Goal: Transaction & Acquisition: Purchase product/service

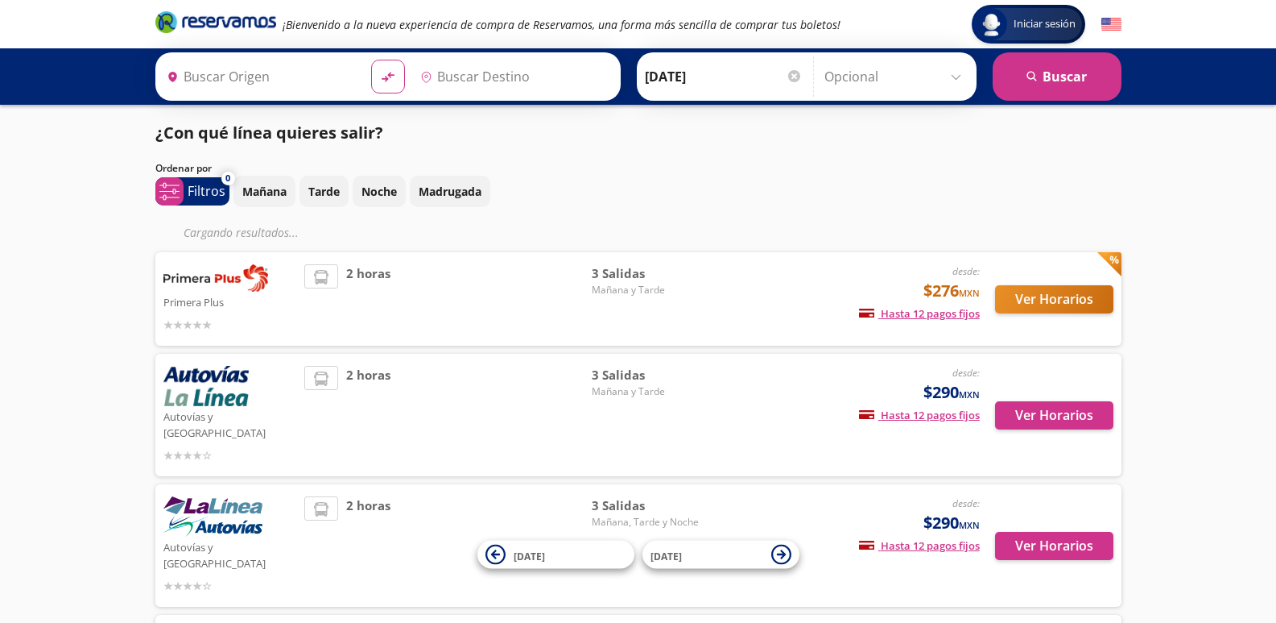
type input "Uruapan, Michoacán"
type input "[GEOGRAPHIC_DATA], [GEOGRAPHIC_DATA]"
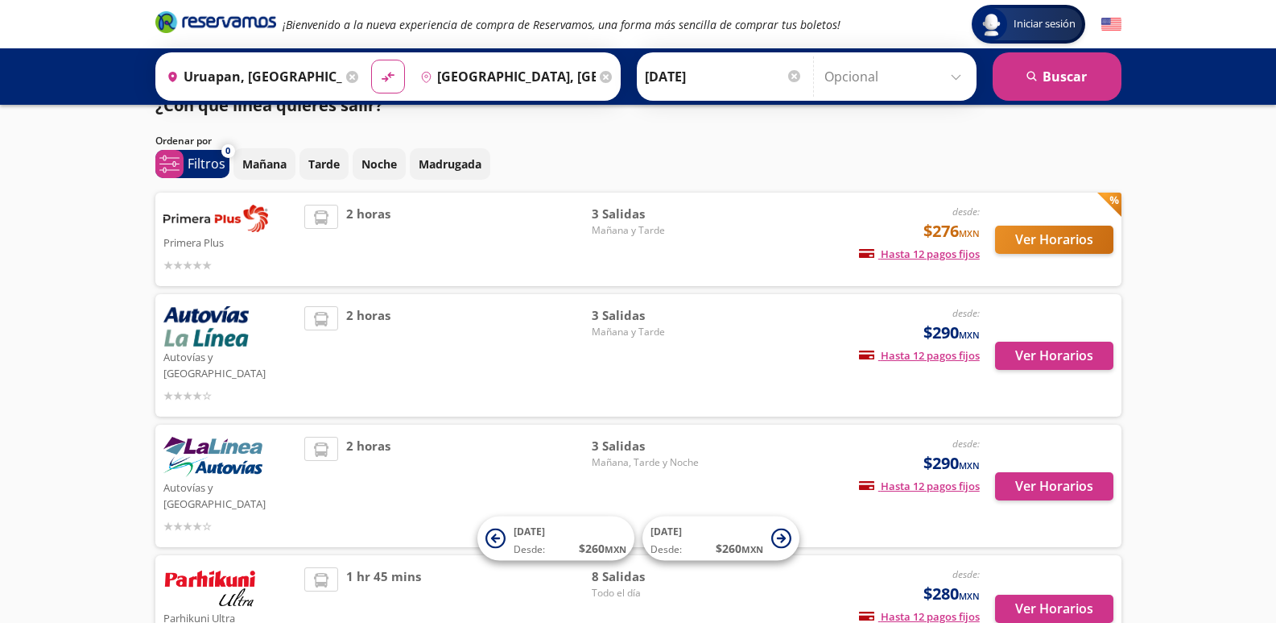
scroll to position [230, 0]
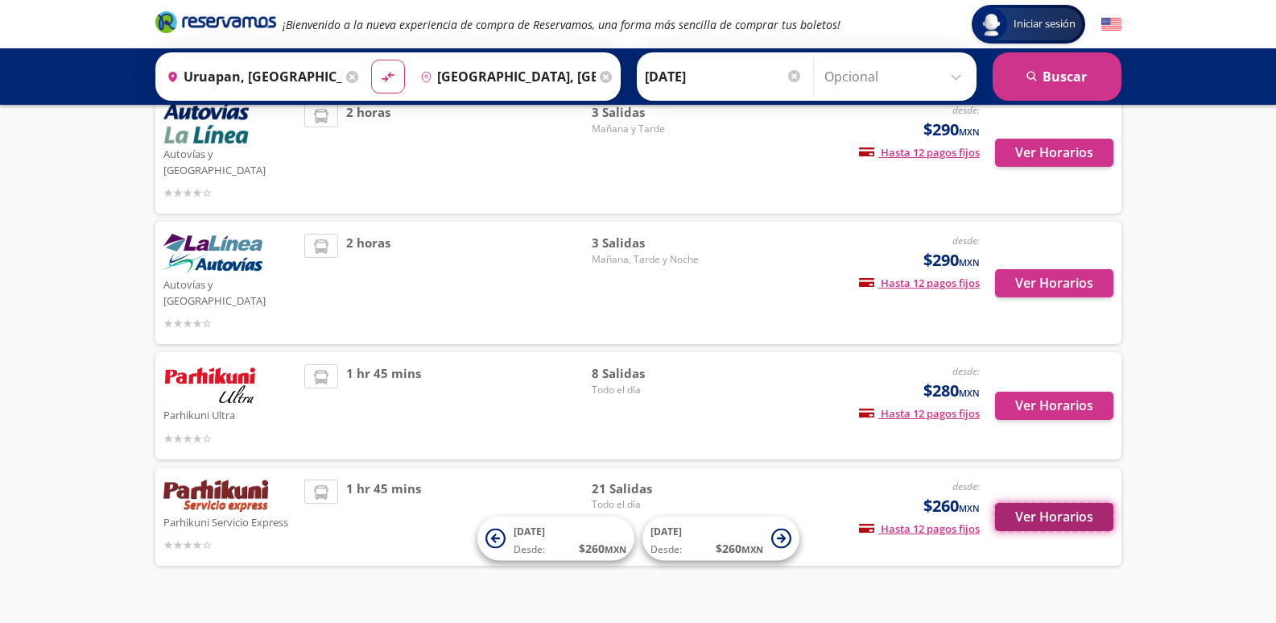
click at [1030, 503] on button "Ver Horarios" at bounding box center [1054, 517] width 118 height 28
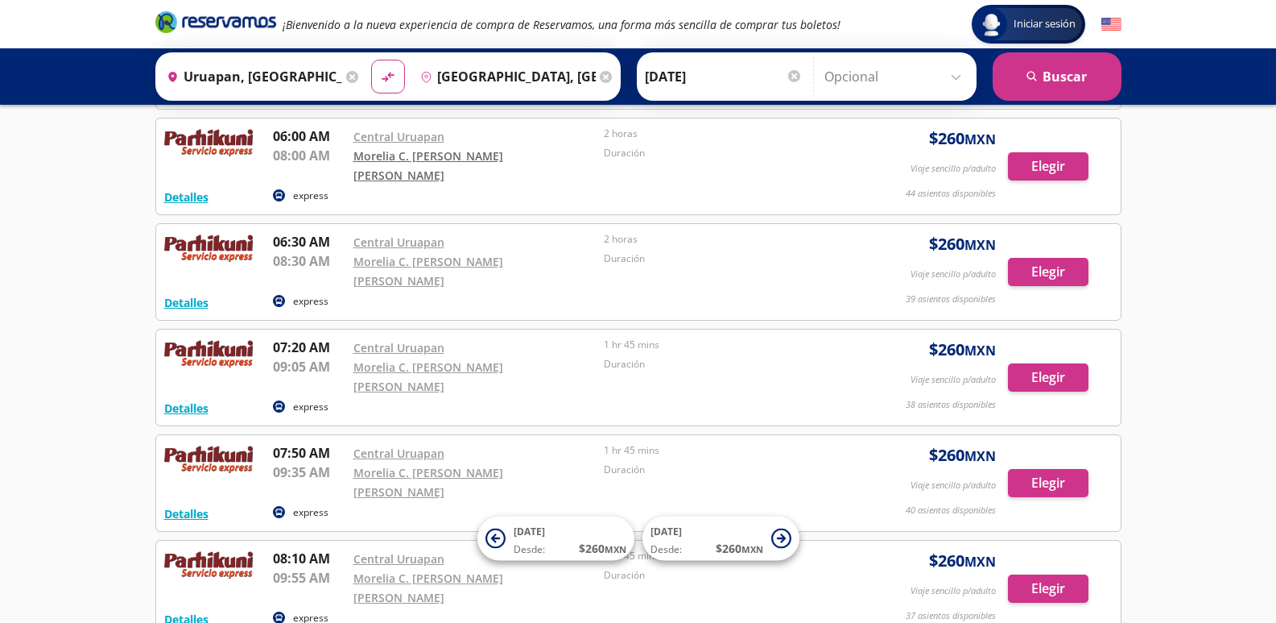
scroll to position [322, 0]
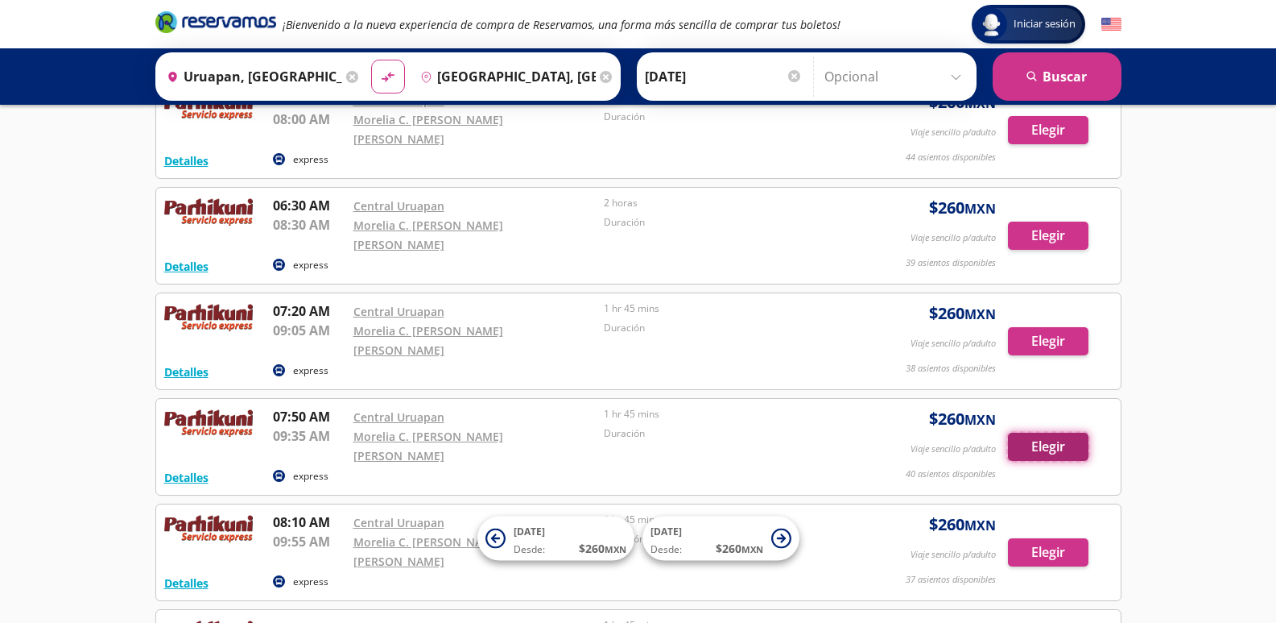
click at [1056, 432] on button "Elegir" at bounding box center [1048, 446] width 81 height 28
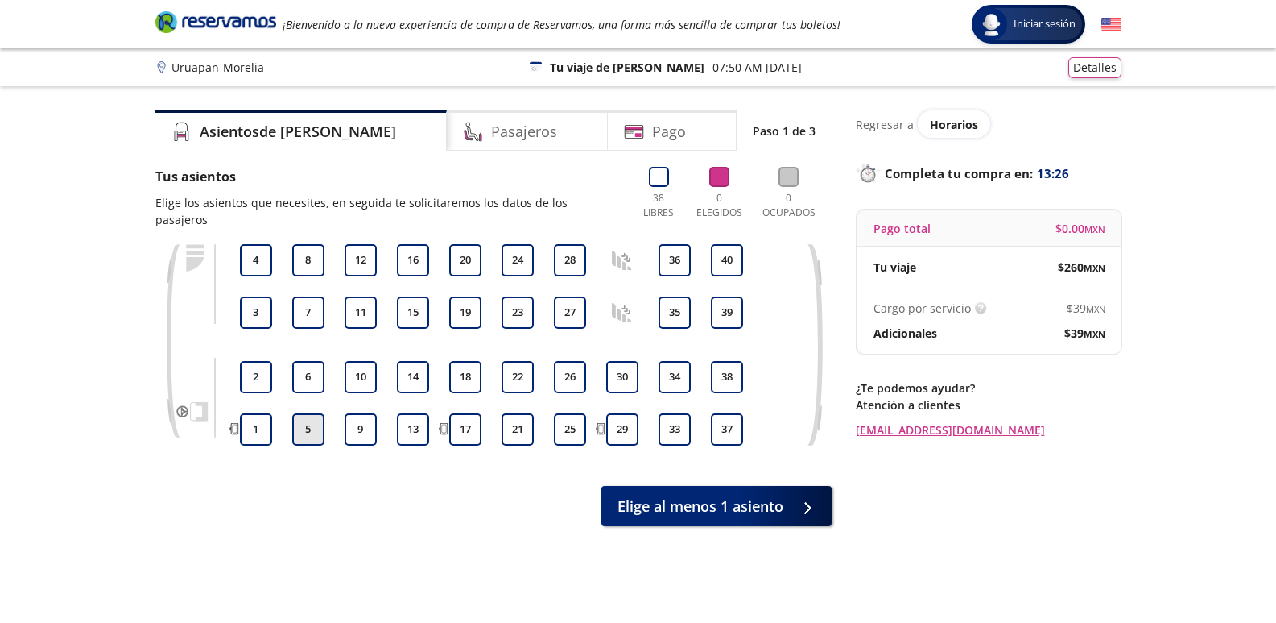
click at [310, 415] on button "5" at bounding box center [308, 429] width 32 height 32
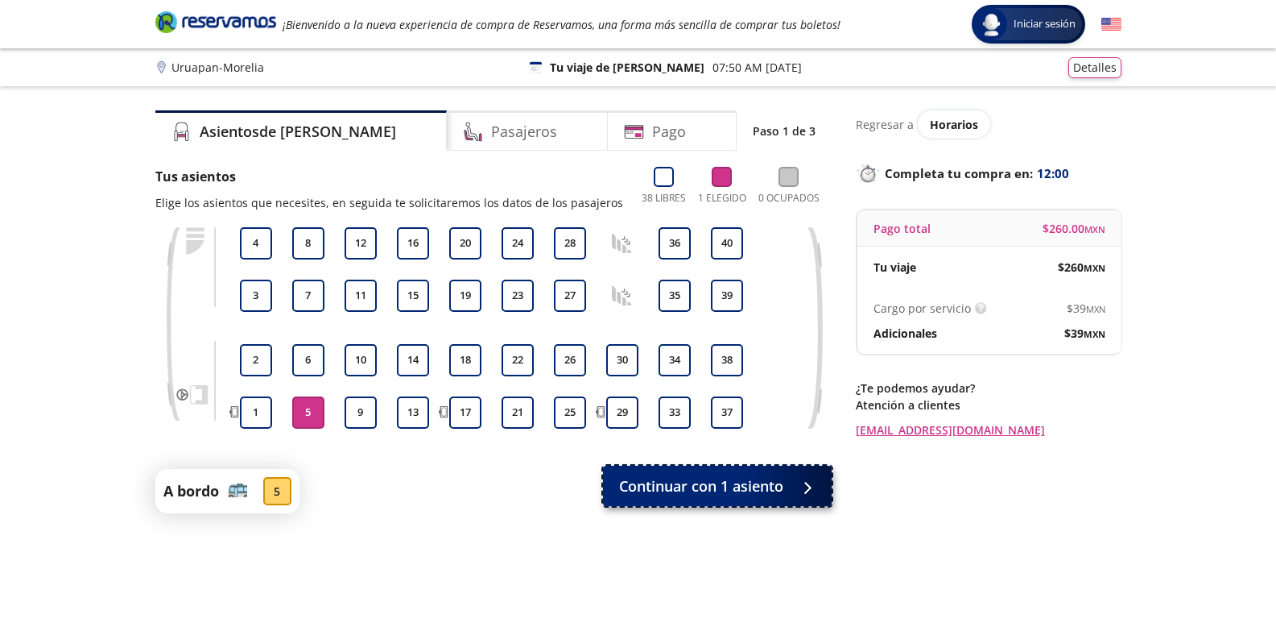
click at [679, 482] on span "Continuar con 1 asiento" at bounding box center [701, 486] width 164 height 22
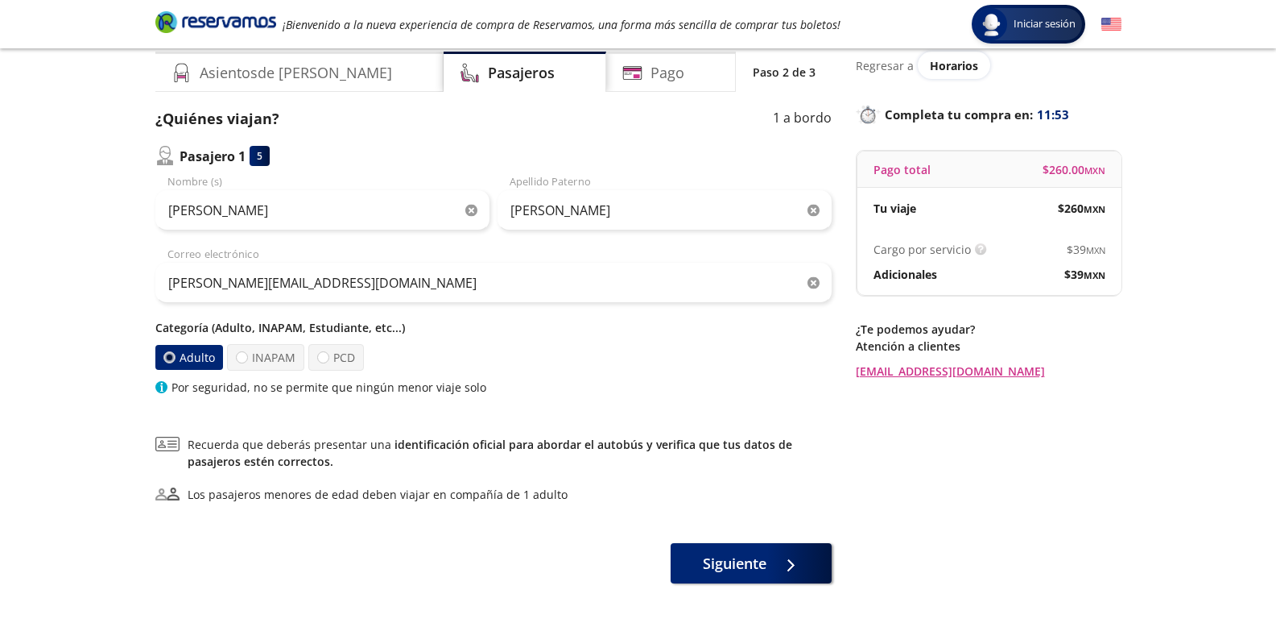
scroll to position [124, 0]
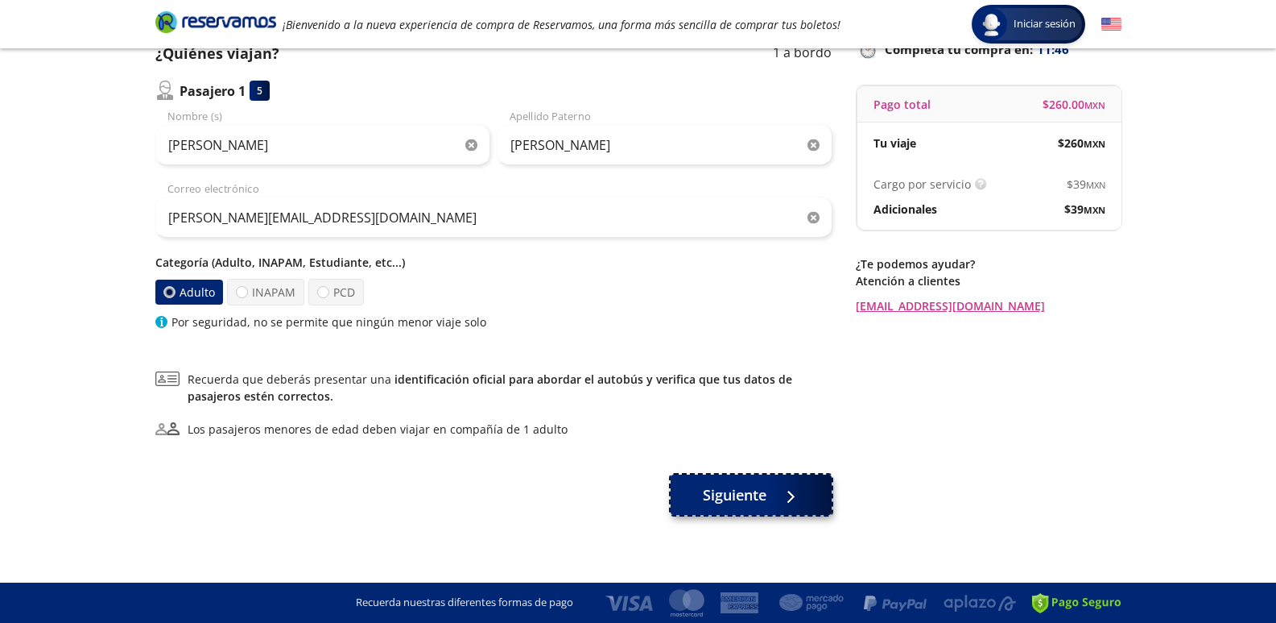
click at [740, 507] on button "Siguiente" at bounding box center [751, 494] width 161 height 40
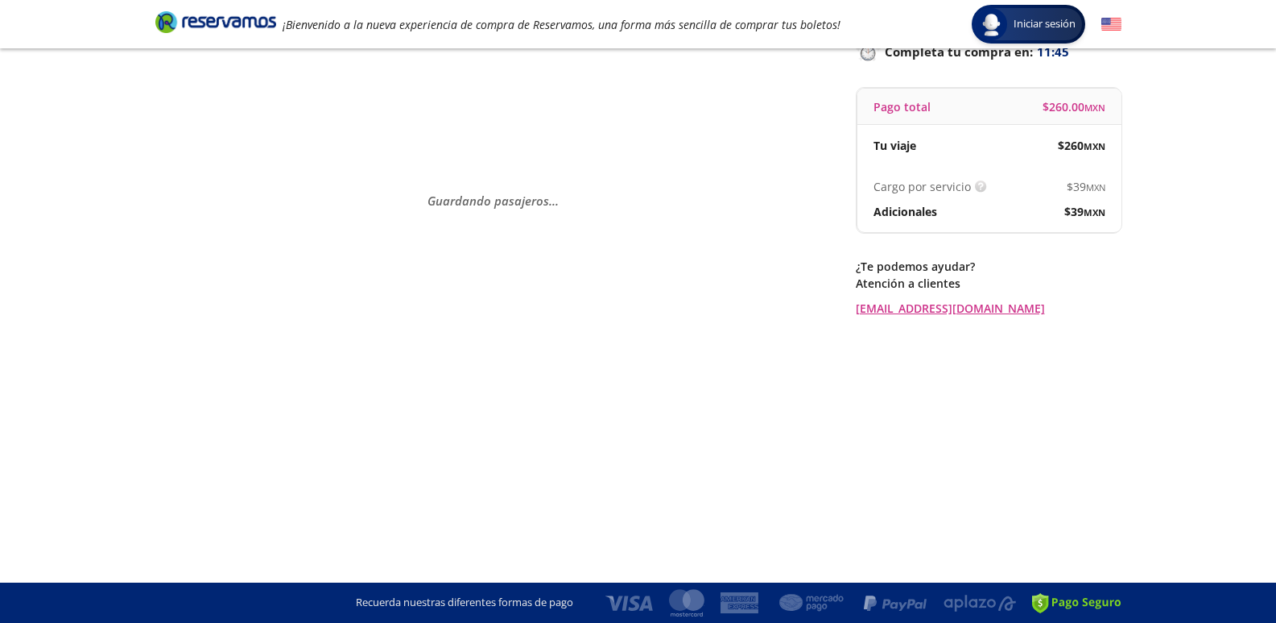
scroll to position [0, 0]
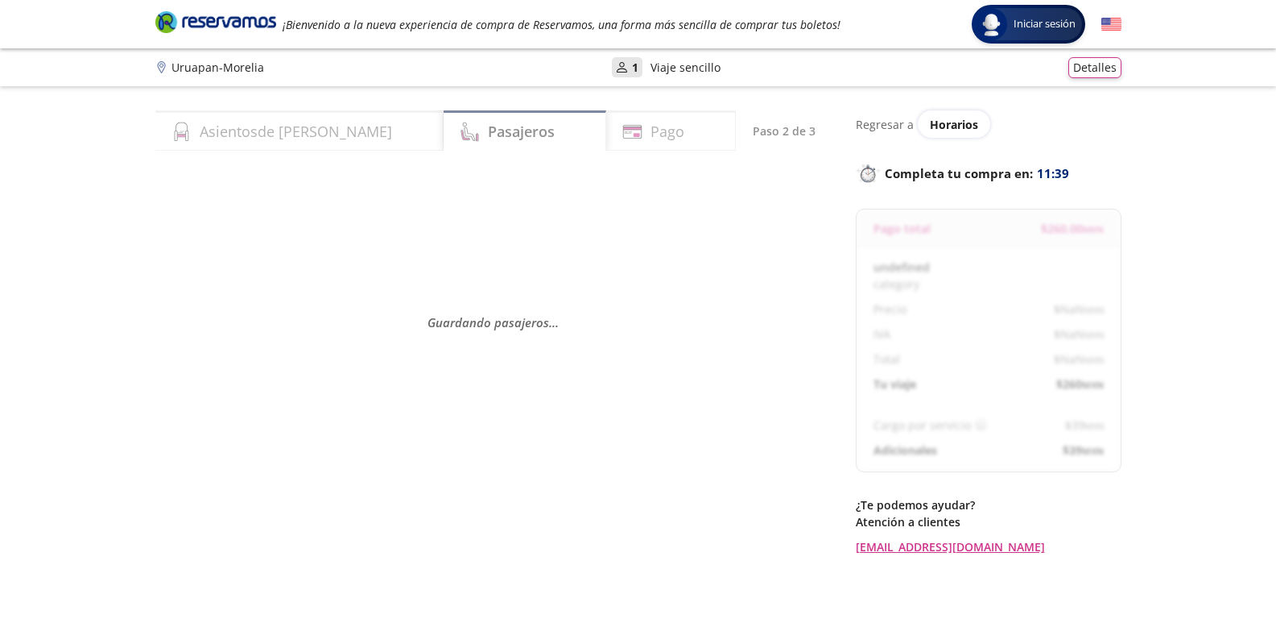
select select "MX"
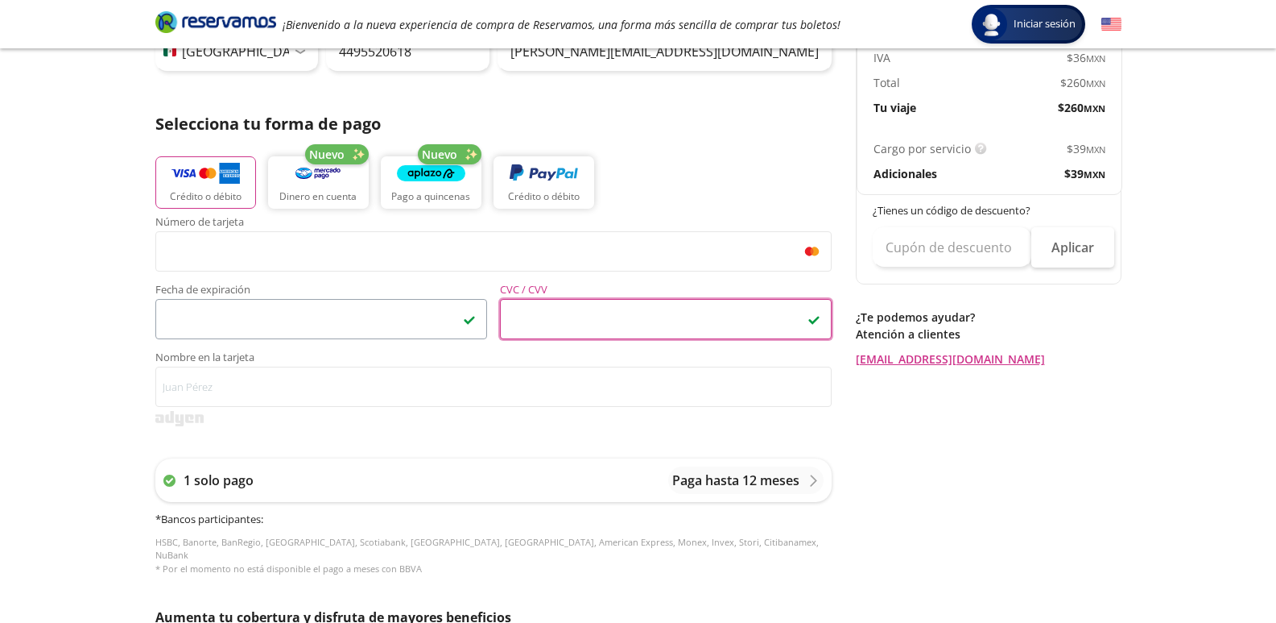
scroll to position [483, 0]
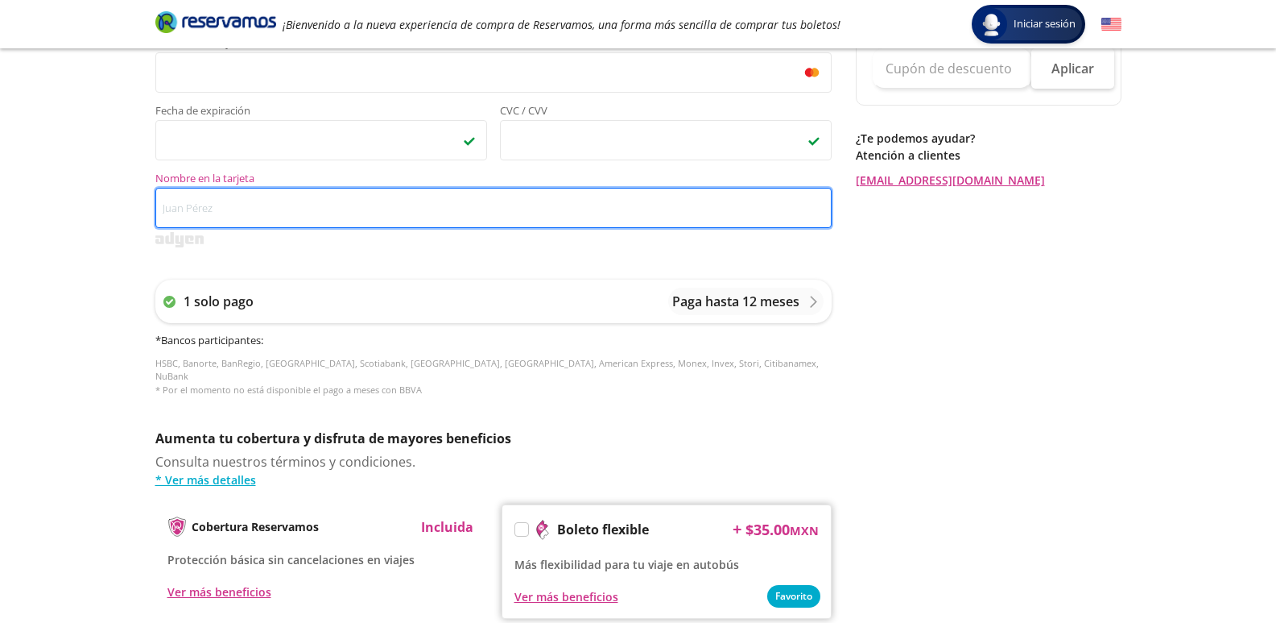
click at [204, 209] on input "Nombre en la tarjeta" at bounding box center [493, 208] width 676 height 40
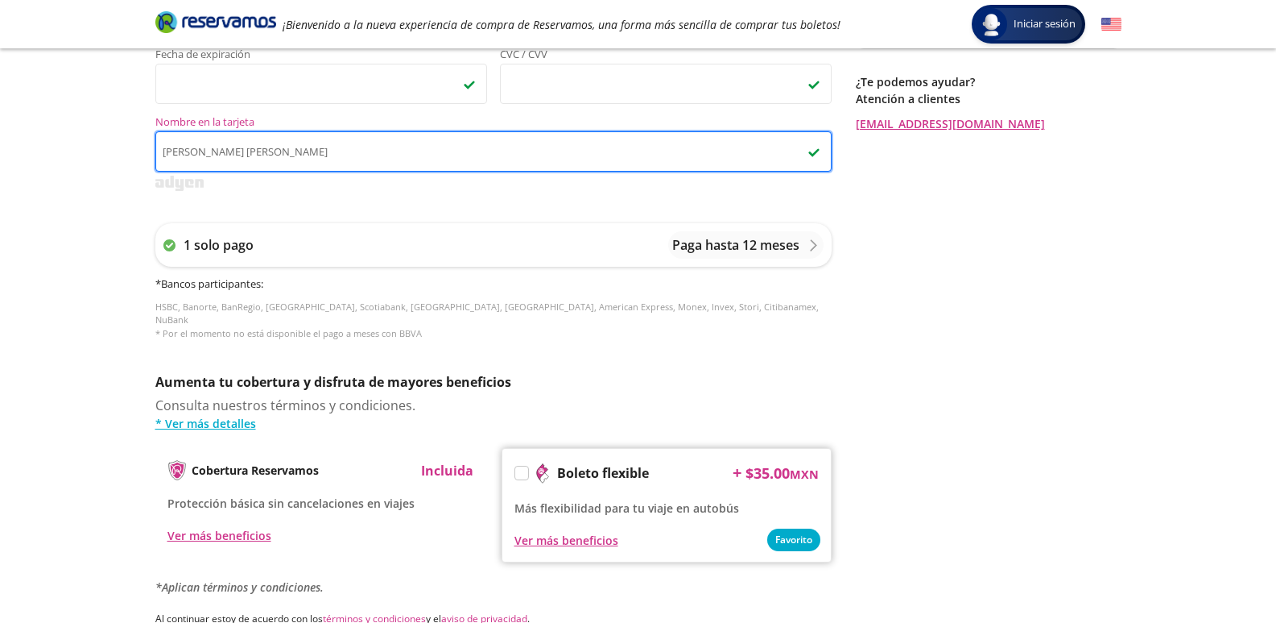
scroll to position [644, 0]
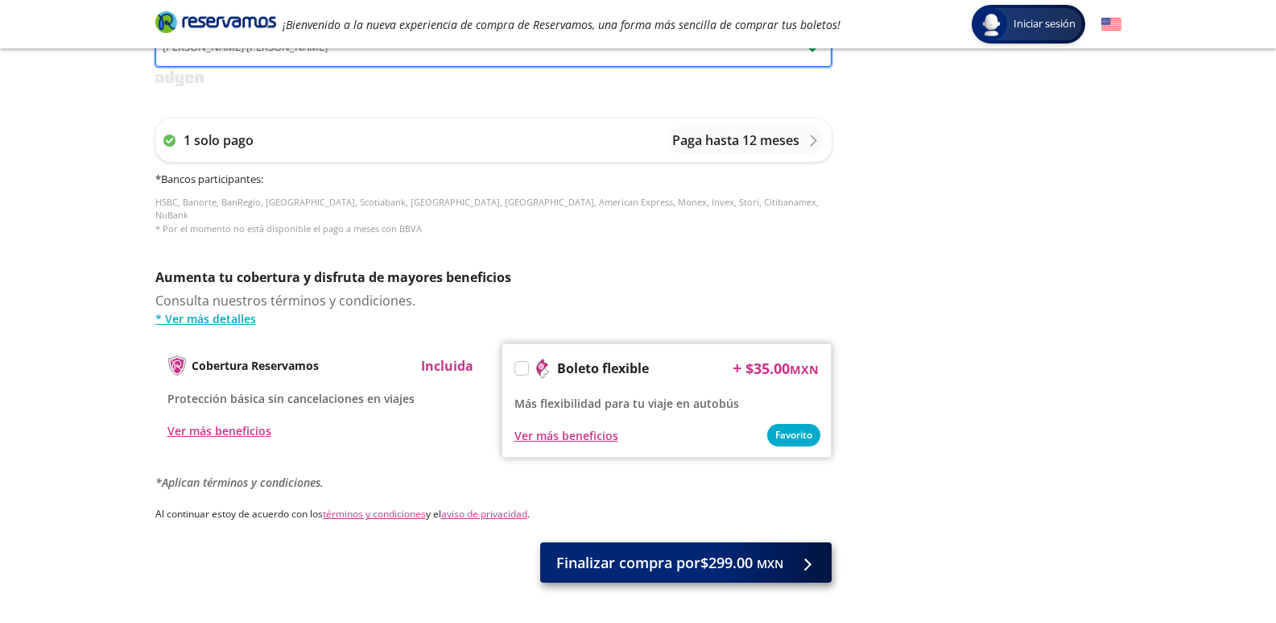
type input "[PERSON_NAME] [PERSON_NAME]"
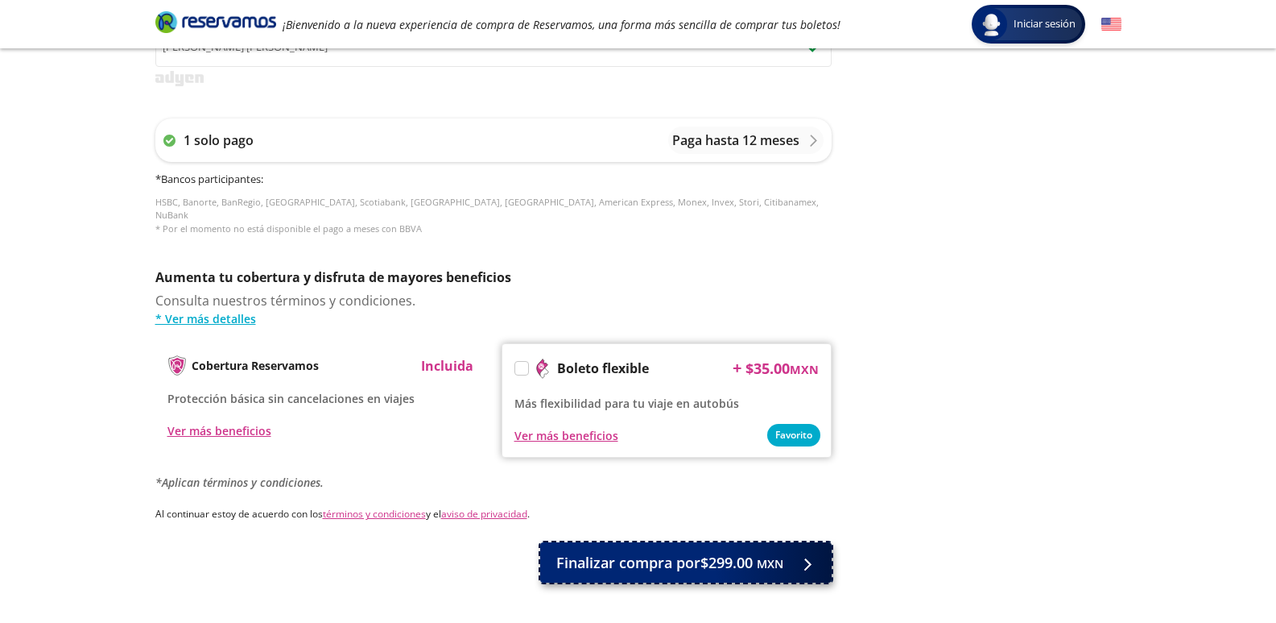
click at [637, 555] on span "Finalizar compra por $299.00 MXN" at bounding box center [669, 563] width 227 height 22
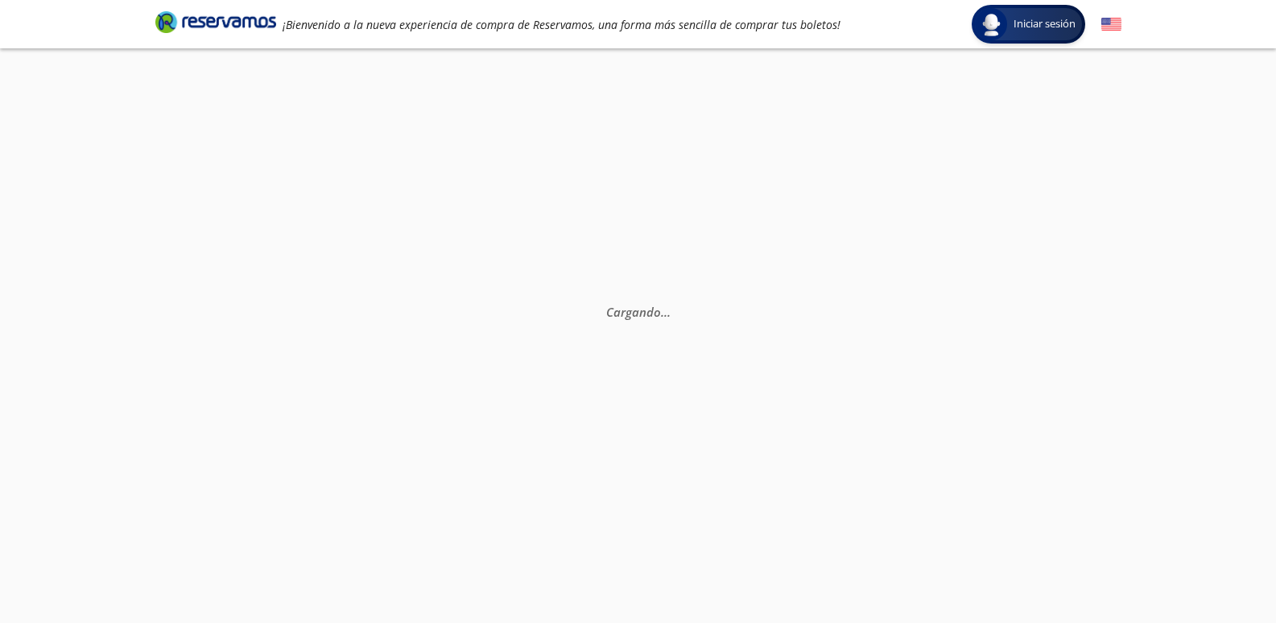
scroll to position [0, 0]
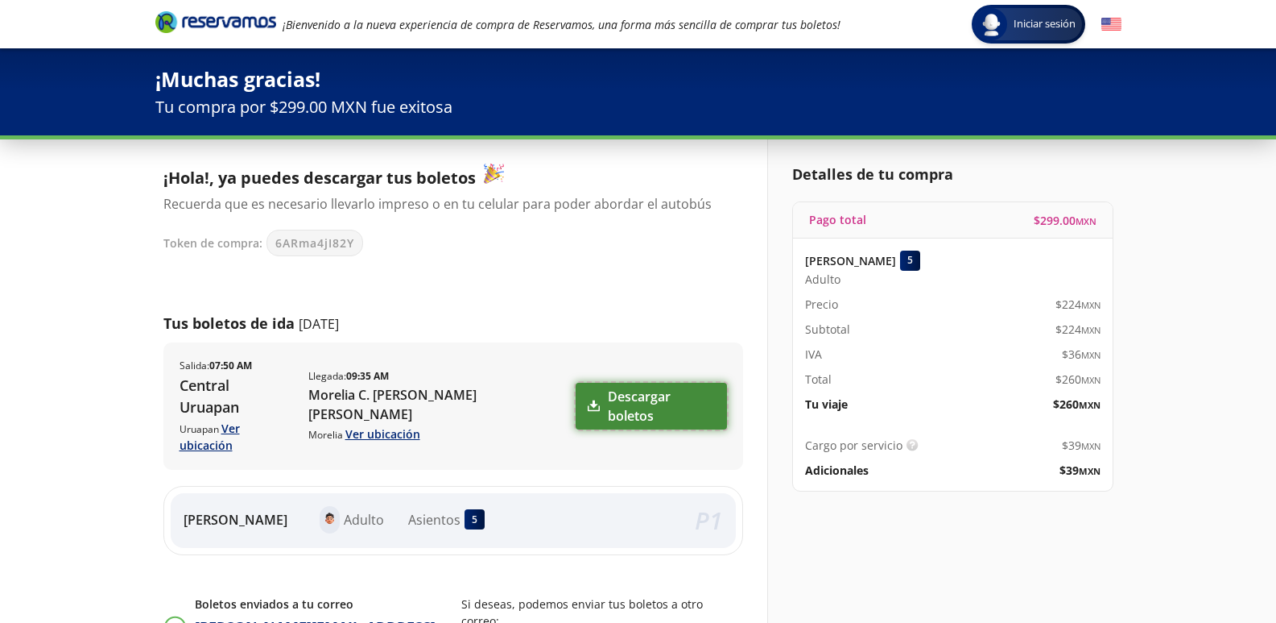
click at [646, 388] on link "Descargar boletos" at bounding box center [651, 406] width 151 height 47
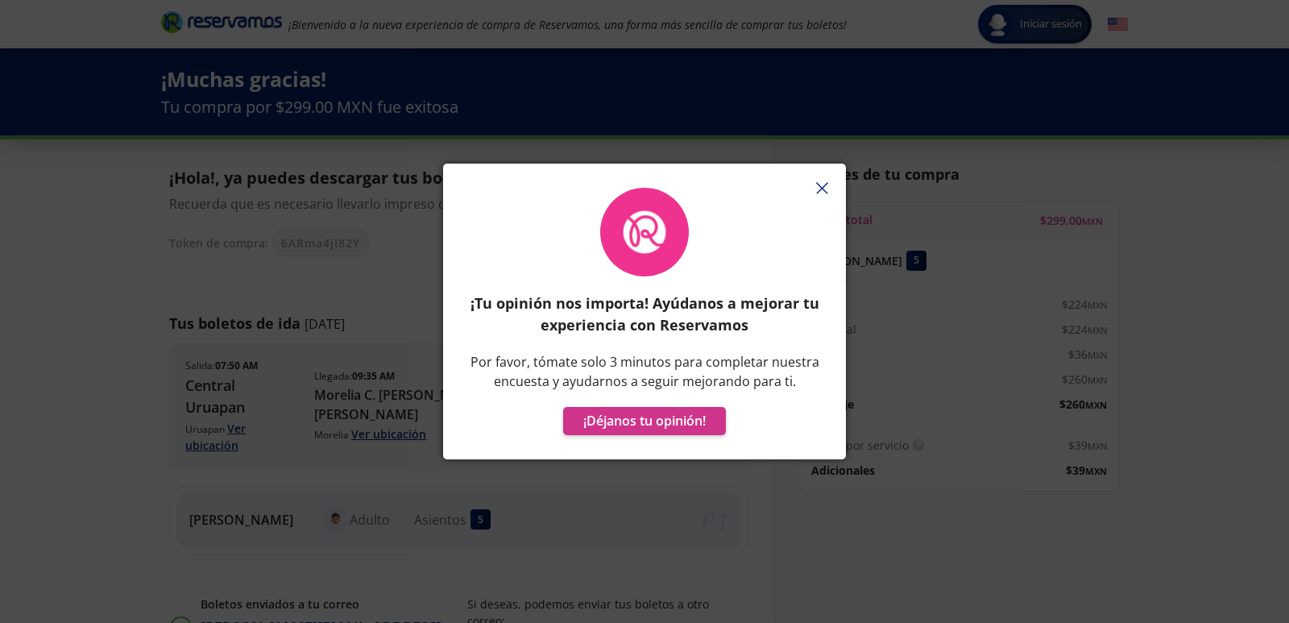
click at [821, 190] on icon "button" at bounding box center [822, 188] width 12 height 12
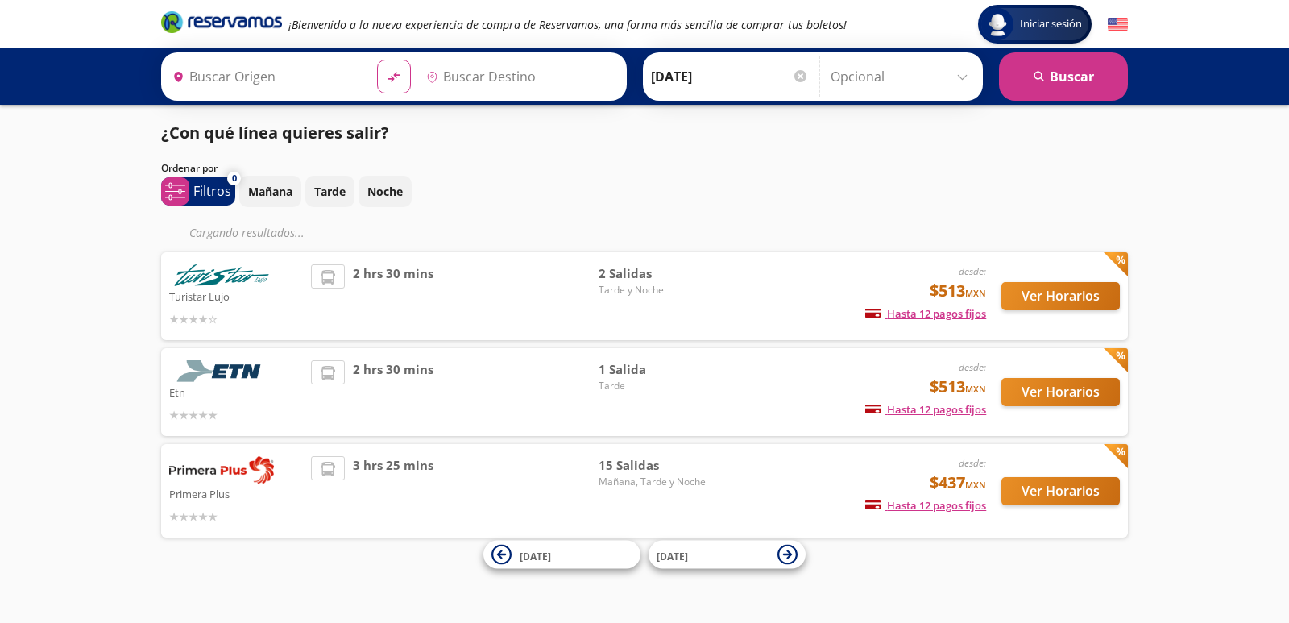
type input "[GEOGRAPHIC_DATA], [GEOGRAPHIC_DATA]"
type input "Querétaro, Querétaro"
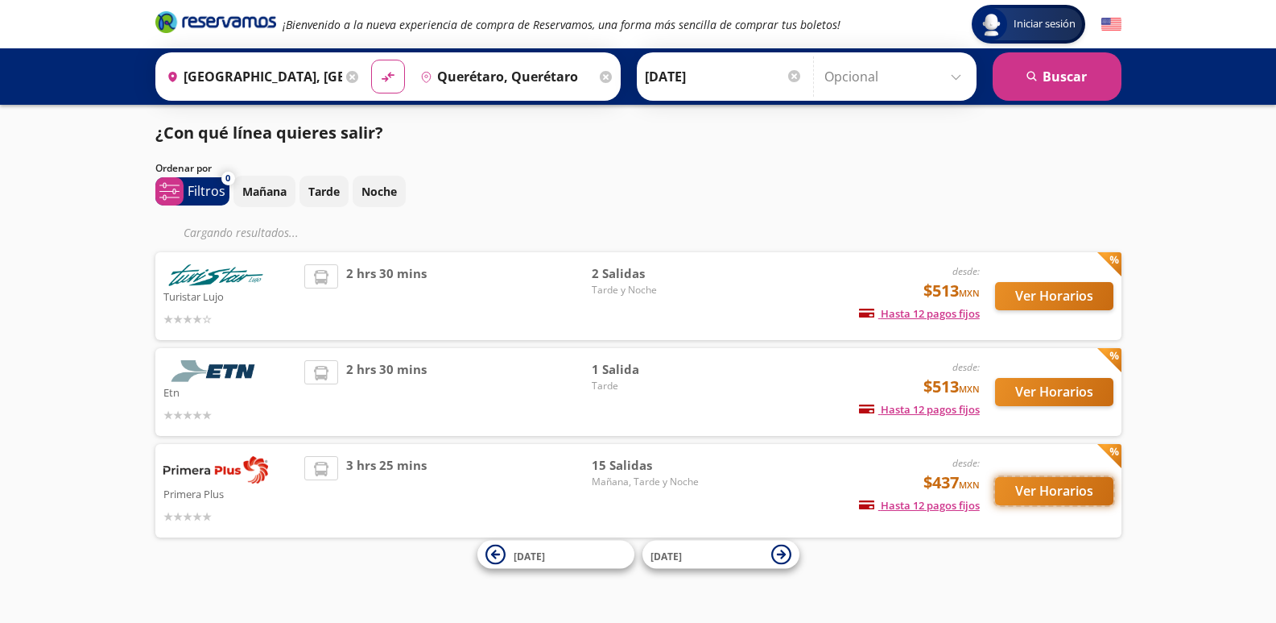
click at [1045, 490] on button "Ver Horarios" at bounding box center [1054, 491] width 118 height 28
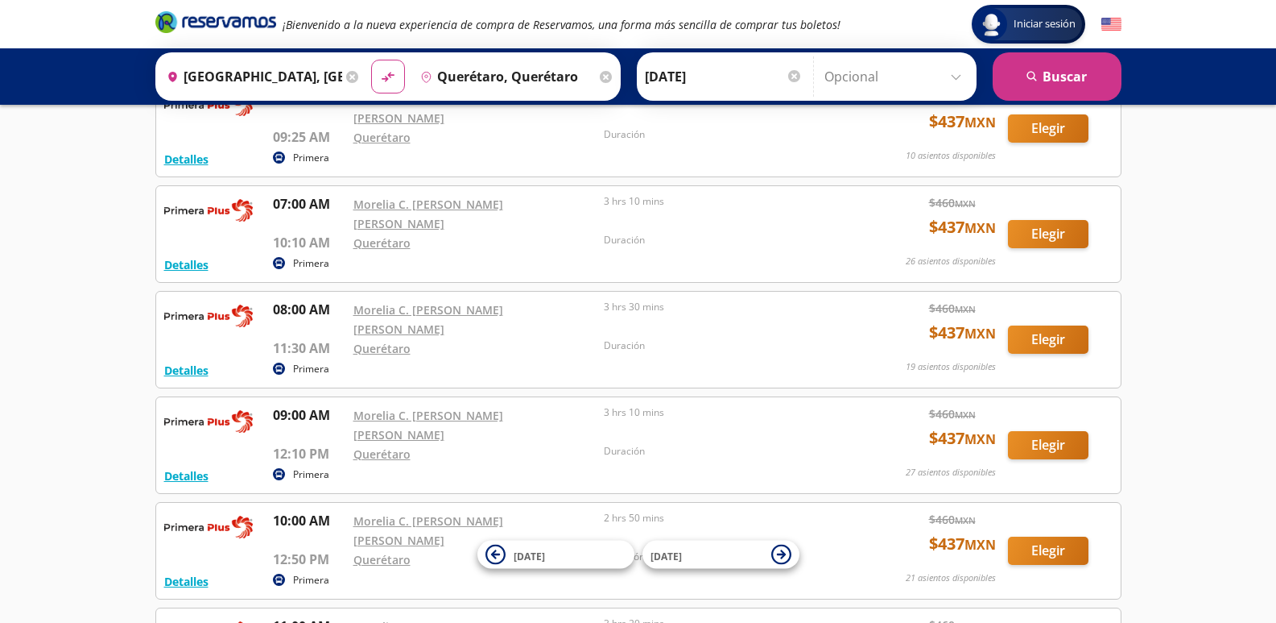
scroll to position [242, 0]
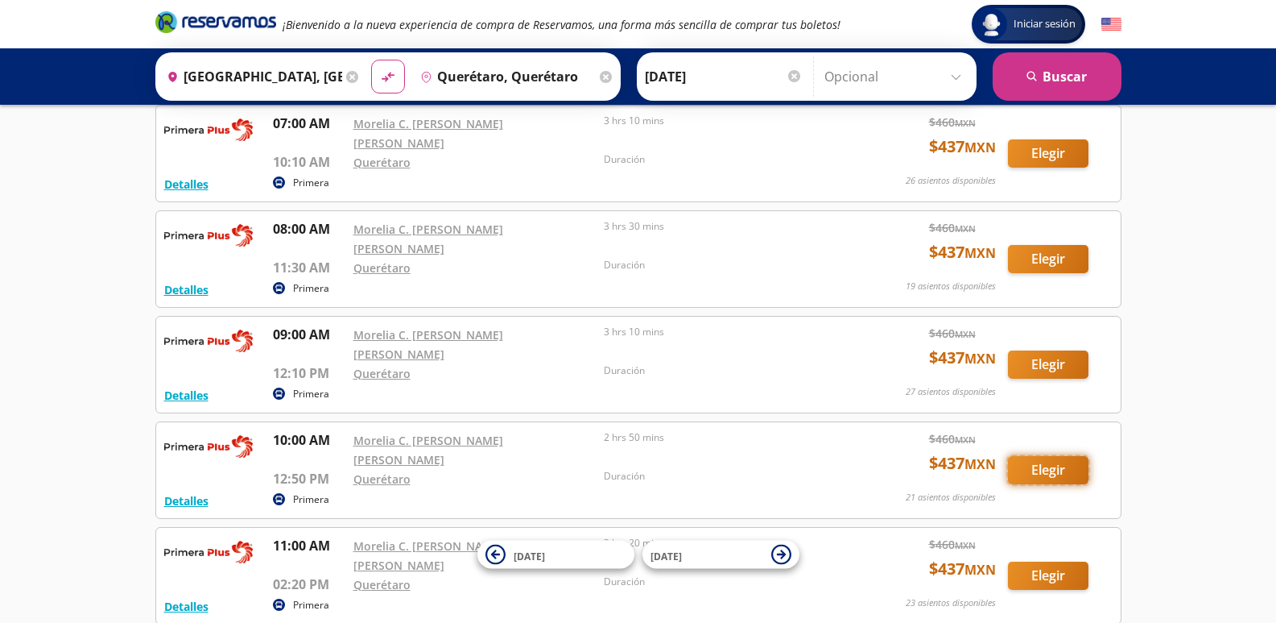
click at [1034, 456] on button "Elegir" at bounding box center [1048, 470] width 81 height 28
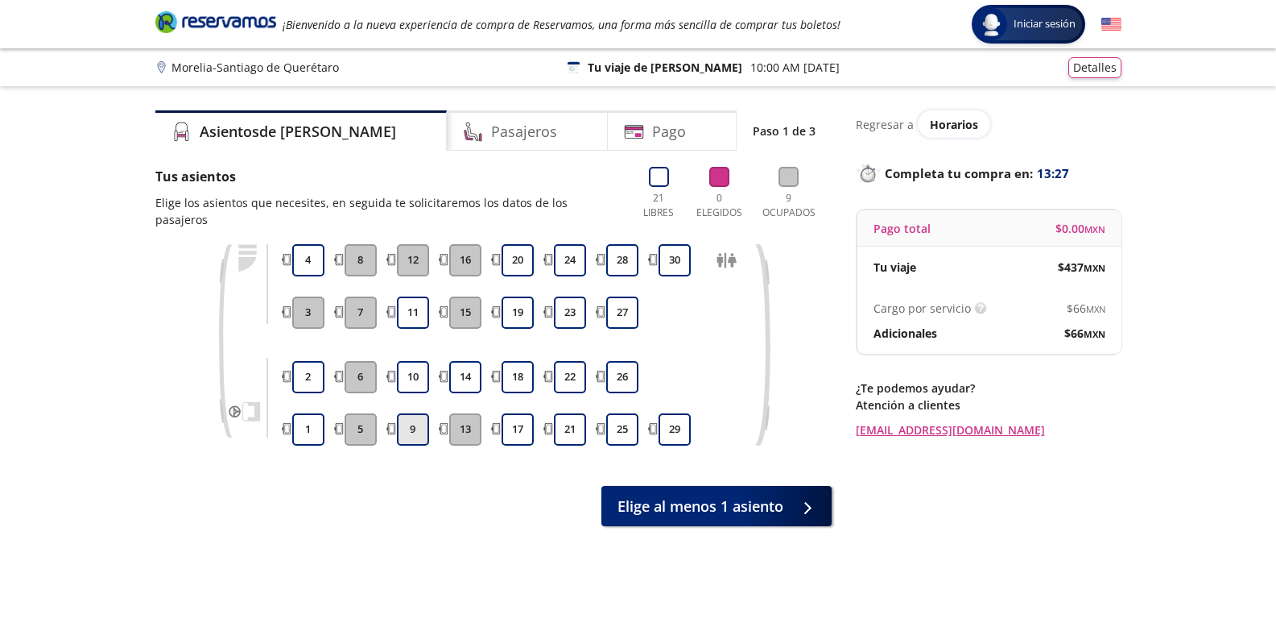
click at [412, 417] on button "9" at bounding box center [413, 429] width 32 height 32
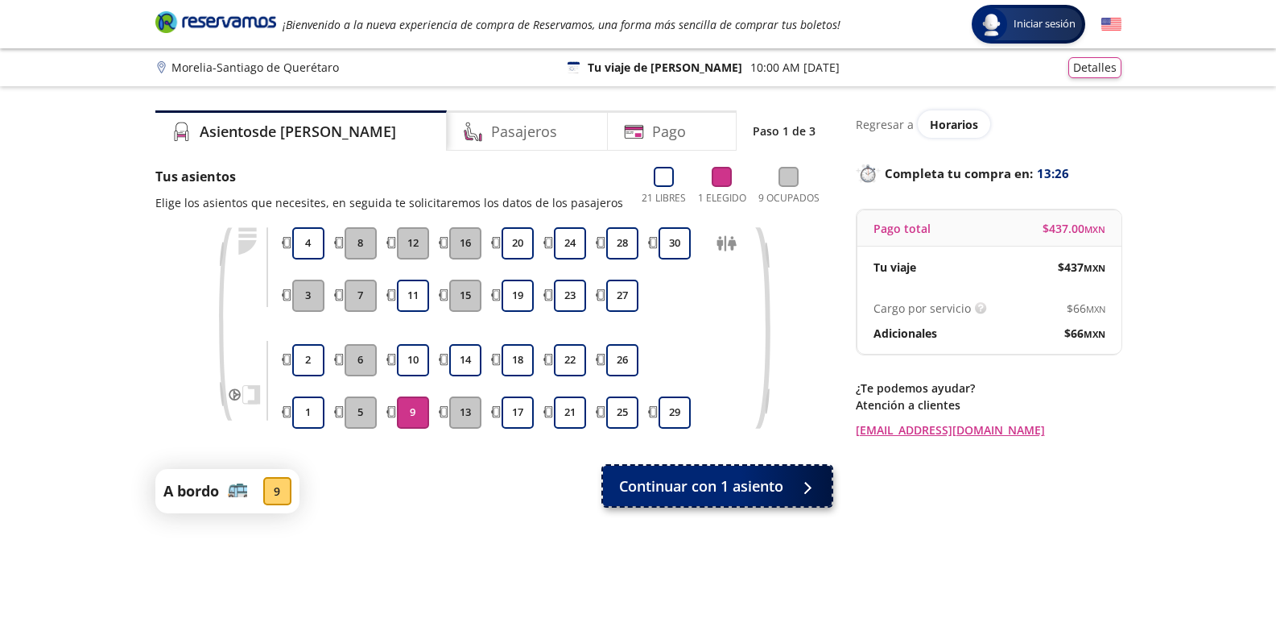
click at [679, 494] on span "Continuar con 1 asiento" at bounding box center [701, 486] width 164 height 22
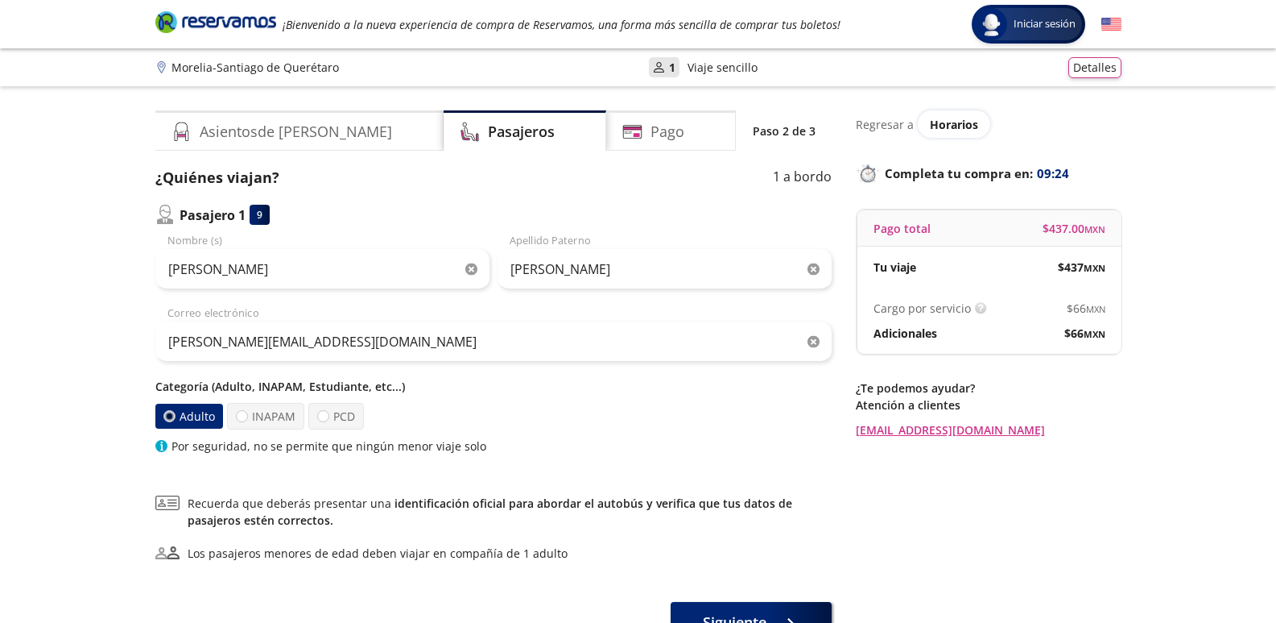
scroll to position [81, 0]
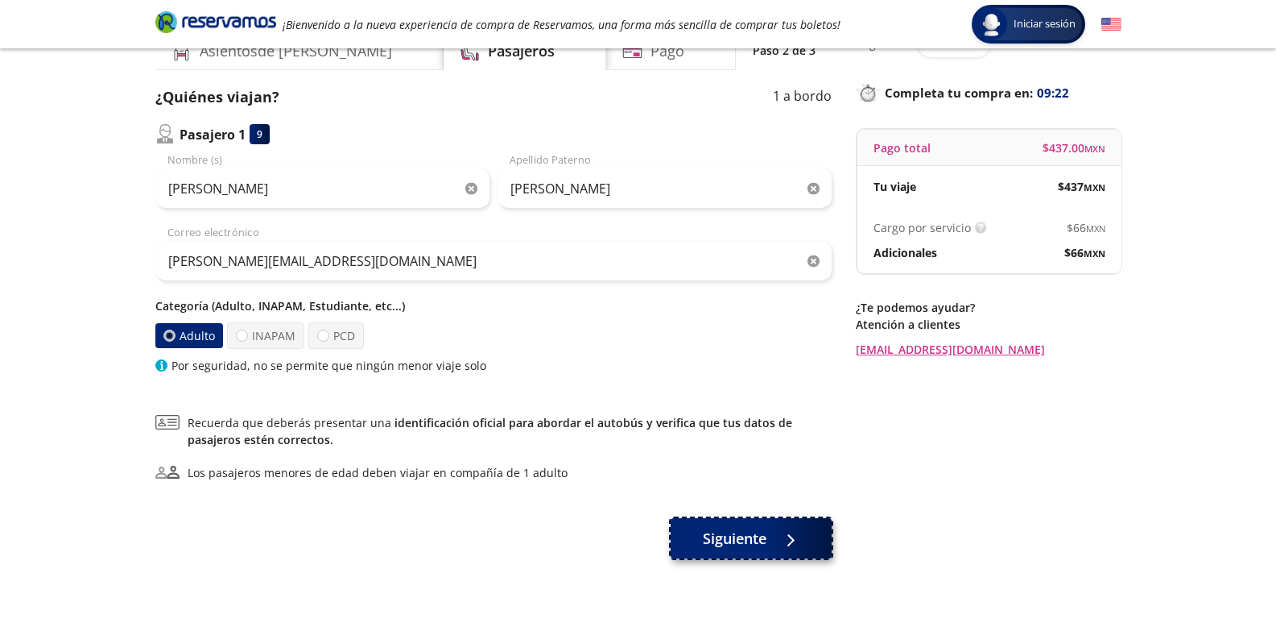
click at [741, 540] on span "Siguiente" at bounding box center [735, 538] width 64 height 22
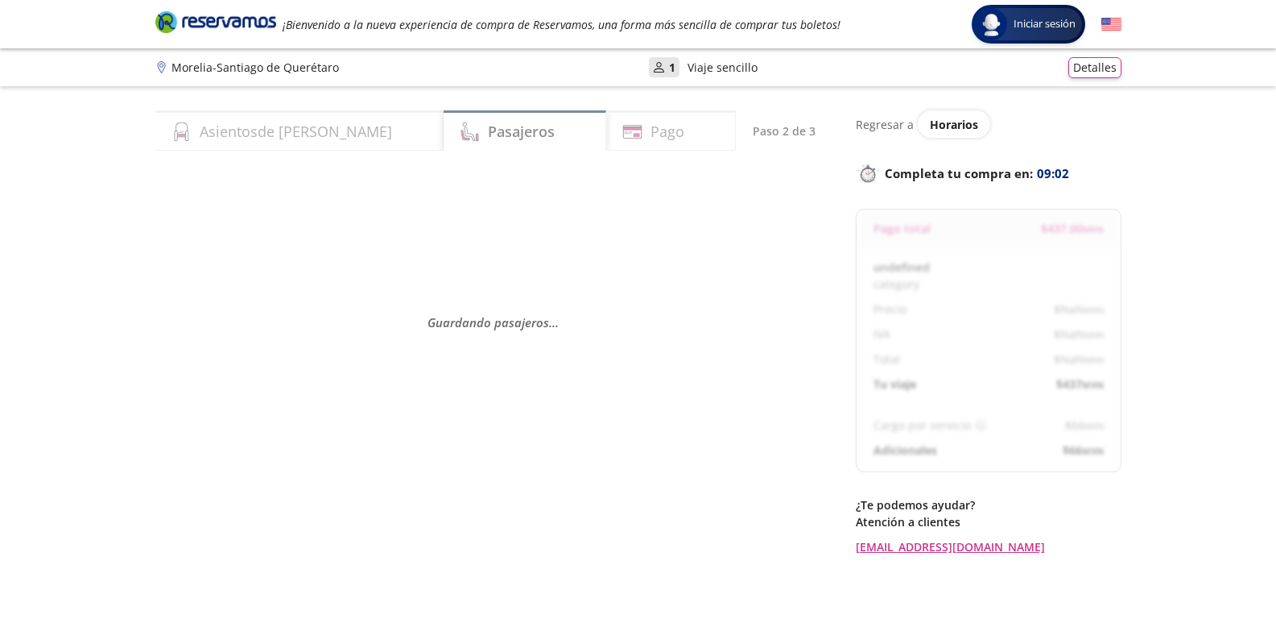
select select "MX"
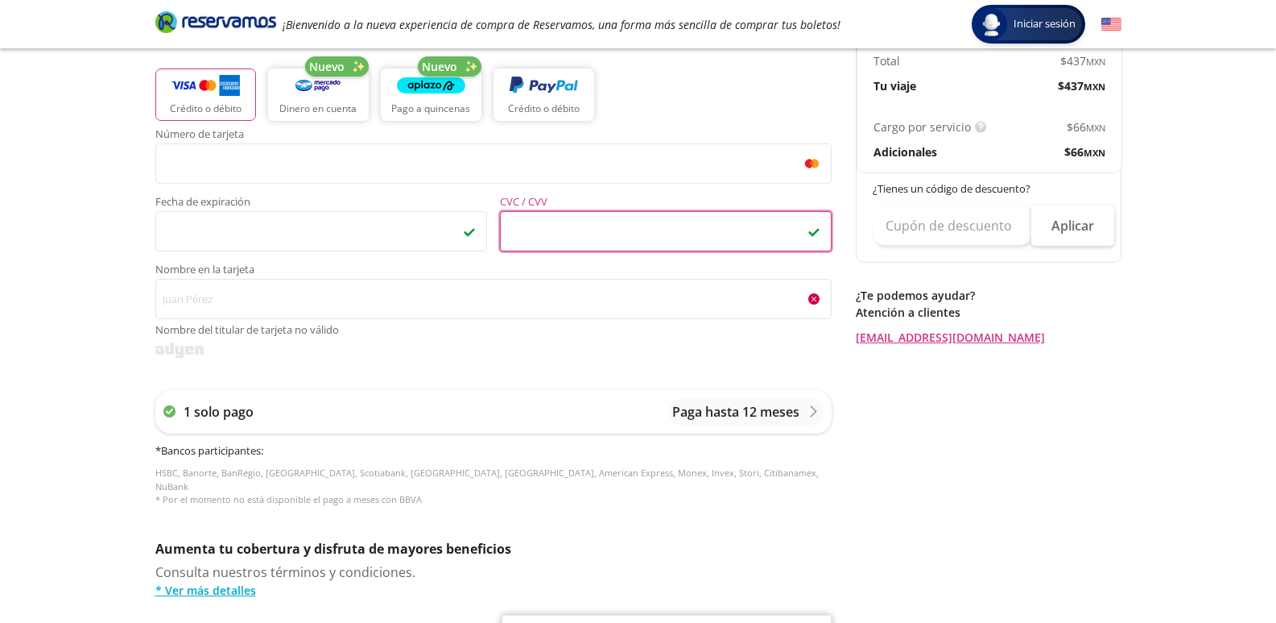
scroll to position [403, 0]
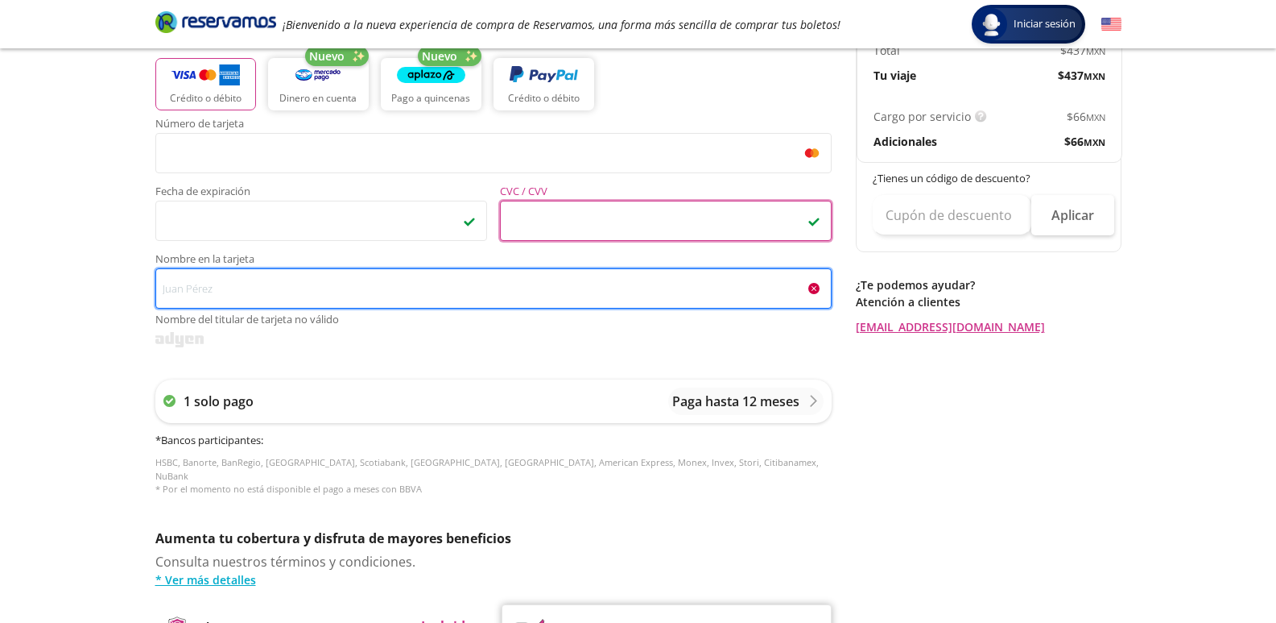
click at [292, 289] on input "Nombre en la tarjeta Nombre del titular de tarjeta no válido" at bounding box center [493, 288] width 676 height 40
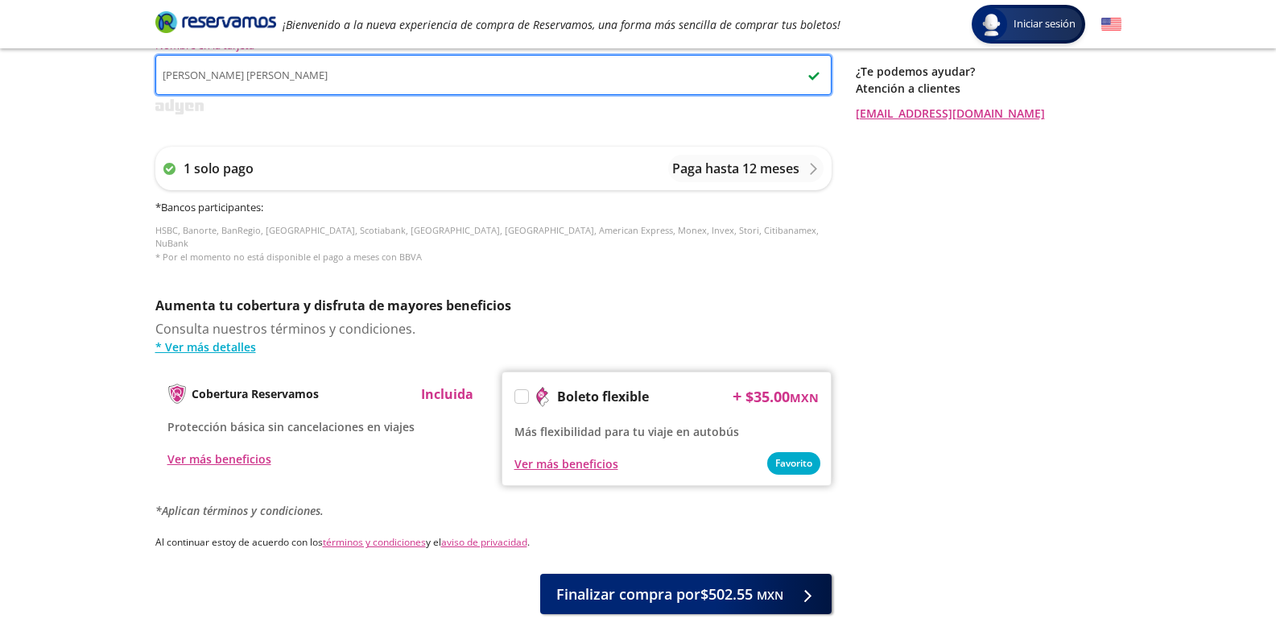
scroll to position [644, 0]
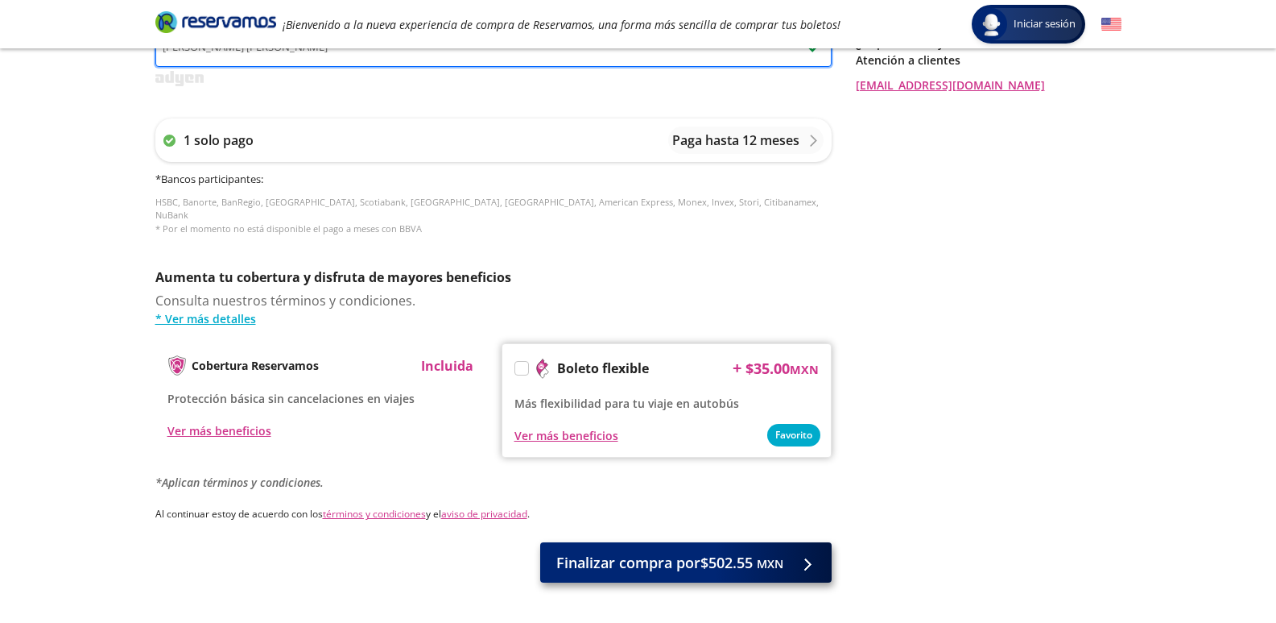
type input "[PERSON_NAME] [PERSON_NAME]"
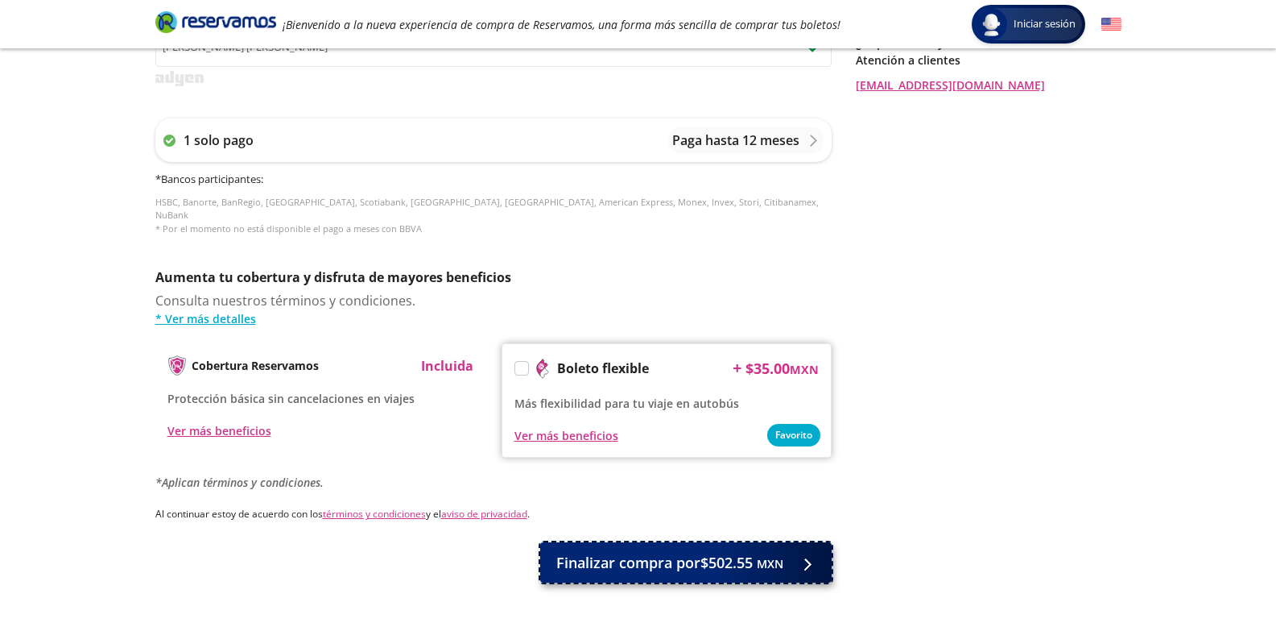
click at [673, 552] on span "Finalizar compra por $502.55 MXN" at bounding box center [669, 563] width 227 height 22
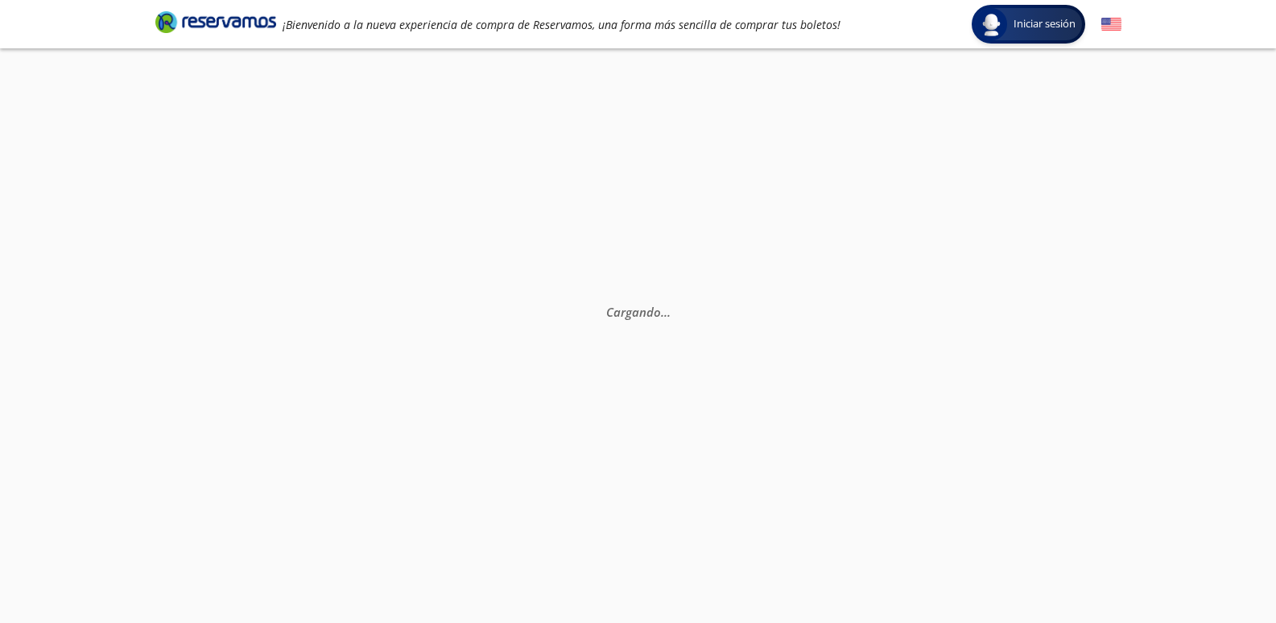
scroll to position [0, 0]
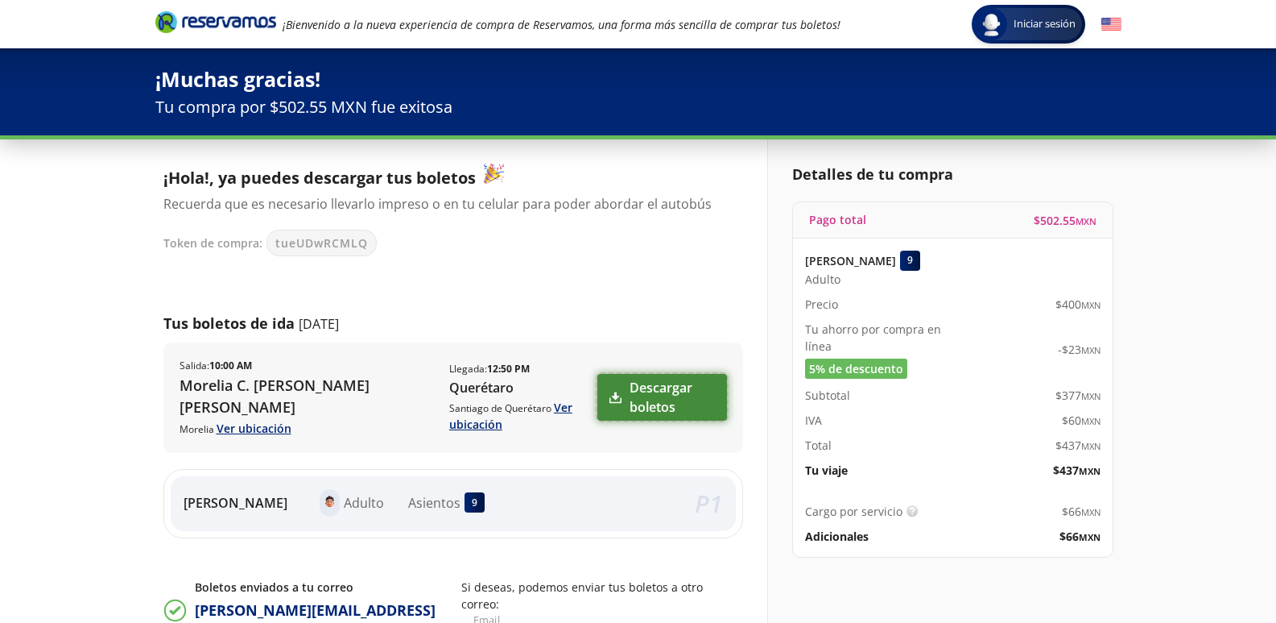
click at [652, 398] on link "Descargar boletos" at bounding box center [662, 397] width 129 height 47
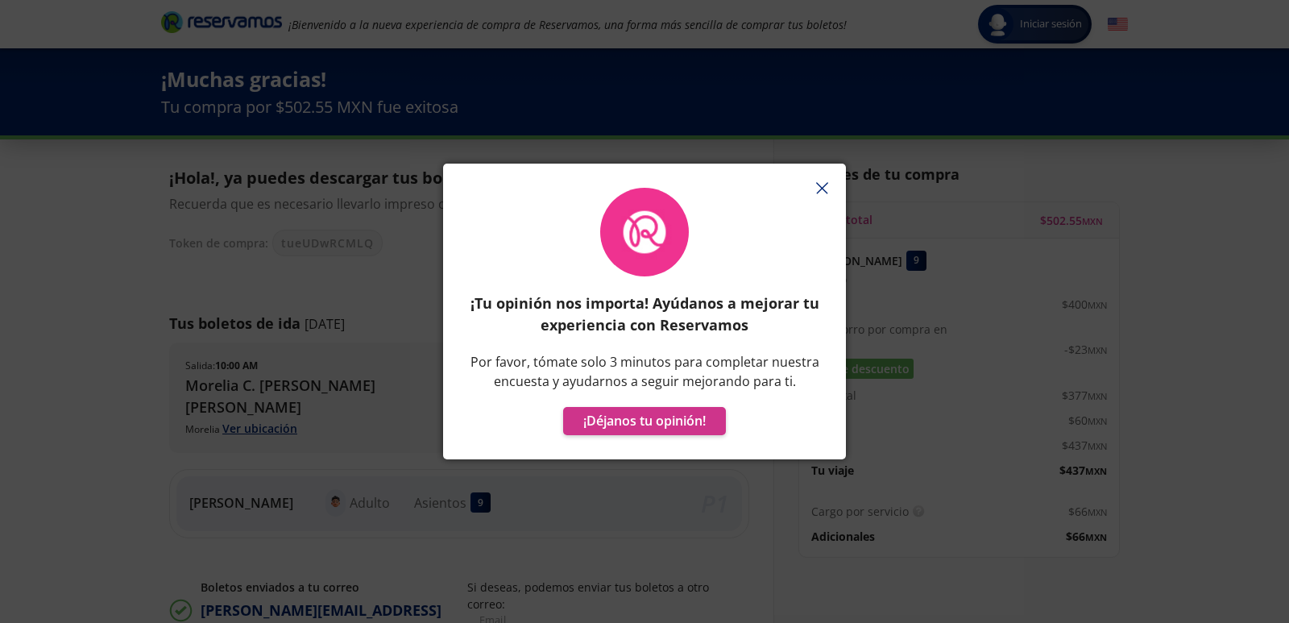
click at [817, 189] on icon "button" at bounding box center [822, 188] width 12 height 12
